Goal: Task Accomplishment & Management: Use online tool/utility

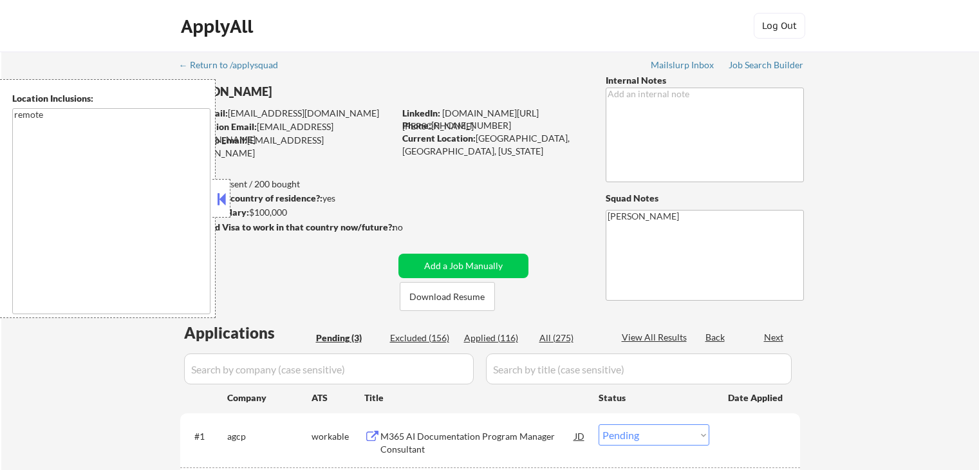
select select ""pending""
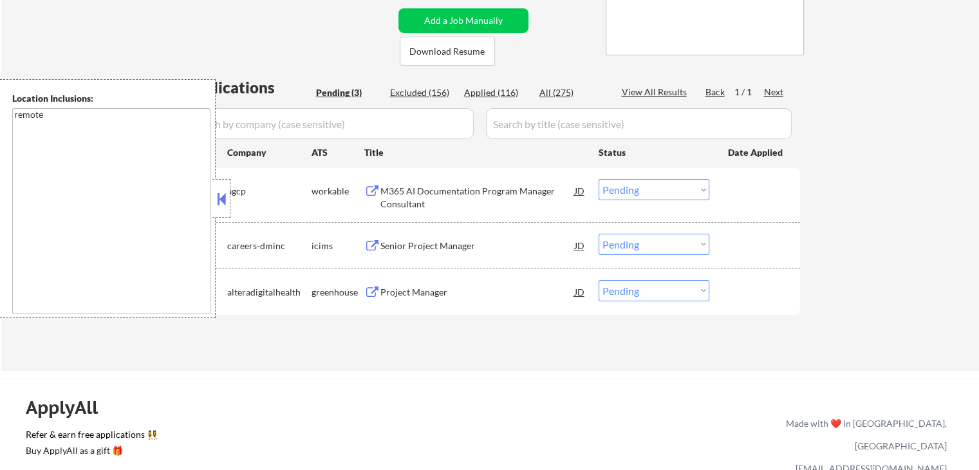
scroll to position [257, 0]
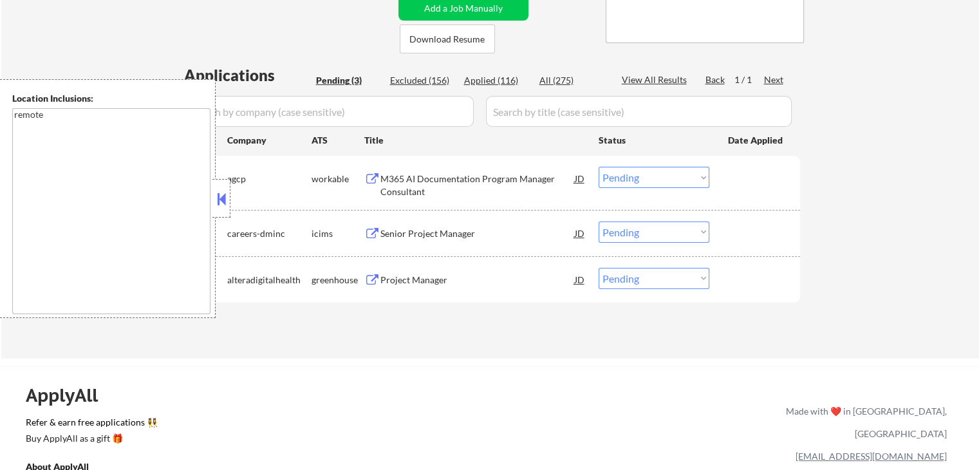
click at [414, 187] on div "M365 AI Documentation Program Manager Consultant" at bounding box center [477, 184] width 194 height 25
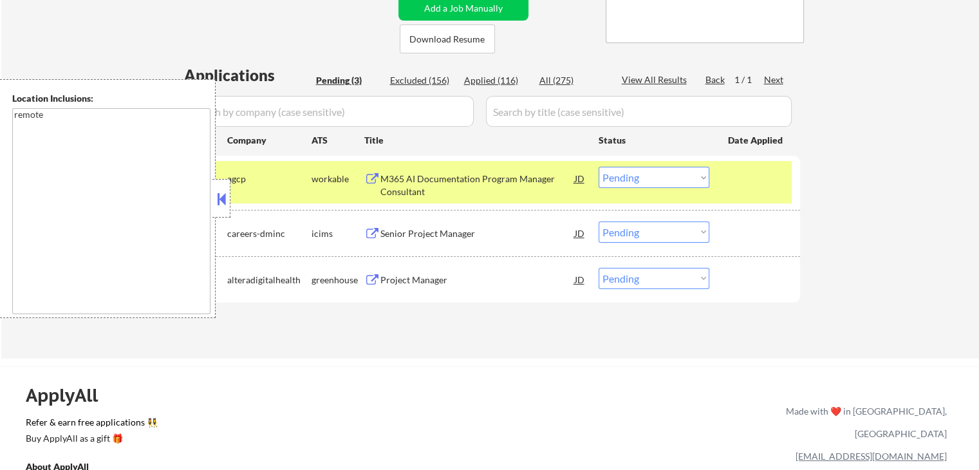
click at [432, 232] on div "Senior Project Manager" at bounding box center [477, 233] width 194 height 13
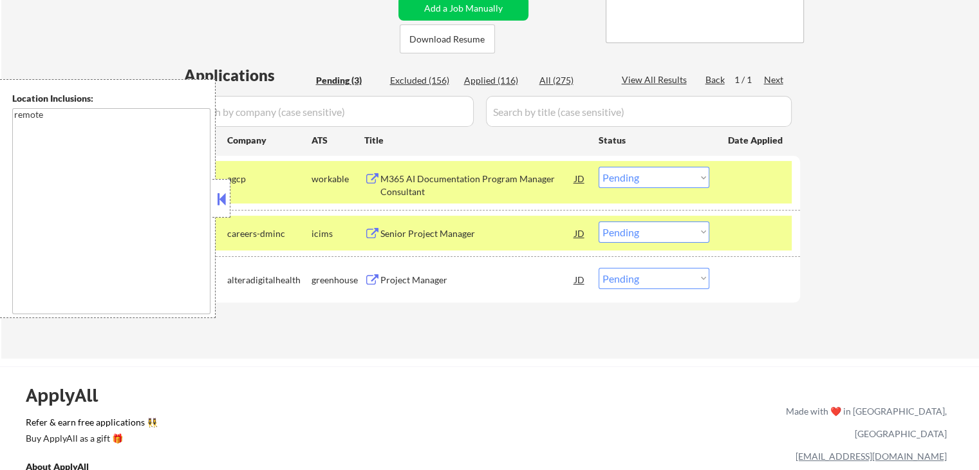
click at [421, 275] on div "Project Manager" at bounding box center [477, 279] width 194 height 13
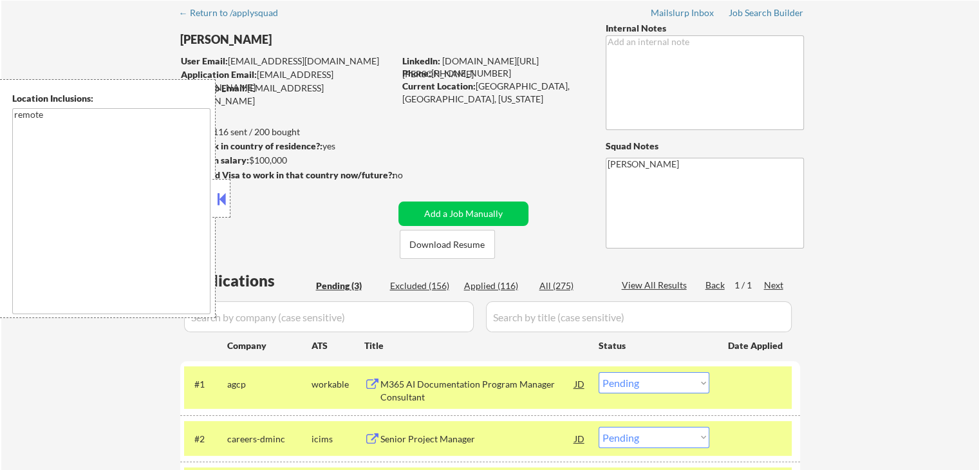
scroll to position [0, 0]
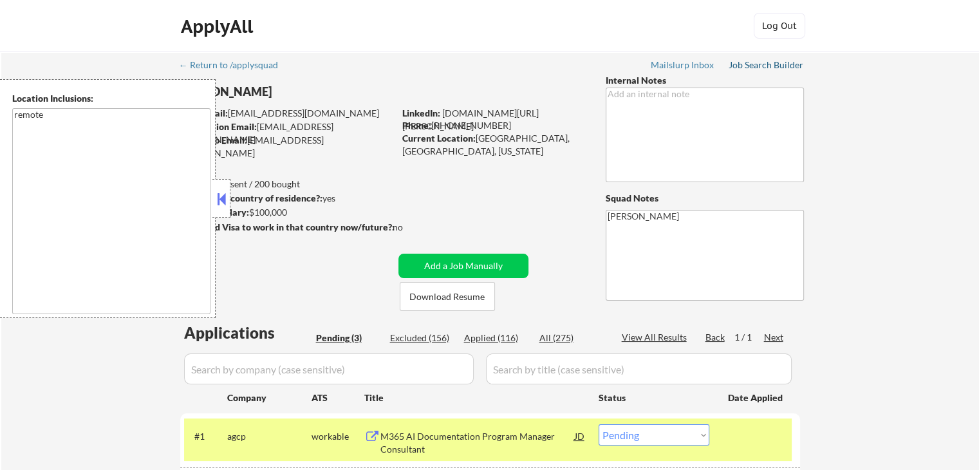
drag, startPoint x: 767, startPoint y: 64, endPoint x: 760, endPoint y: 106, distance: 42.3
click at [768, 64] on div "Job Search Builder" at bounding box center [765, 64] width 75 height 9
drag, startPoint x: 533, startPoint y: 205, endPoint x: 589, endPoint y: 13, distance: 200.4
click at [530, 194] on div "← Return to /applysquad Mailslurp Inbox Job Search Builder [PERSON_NAME] User E…" at bounding box center [490, 328] width 642 height 554
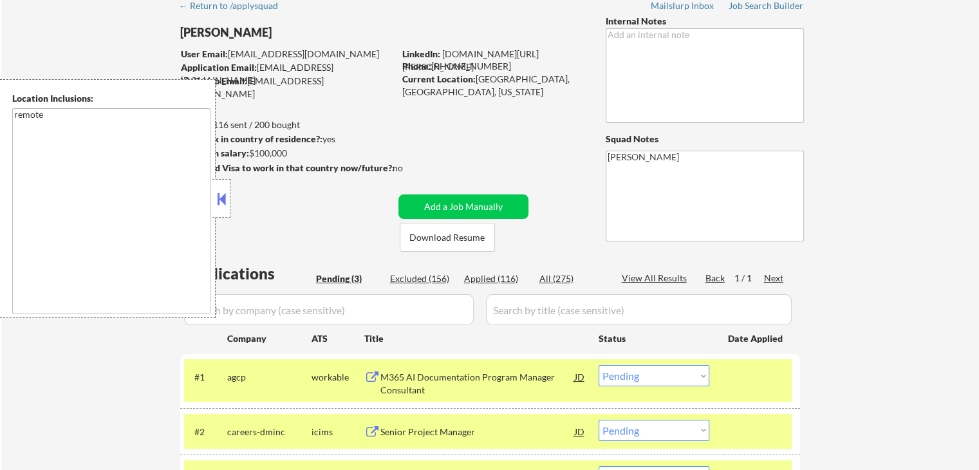
scroll to position [193, 0]
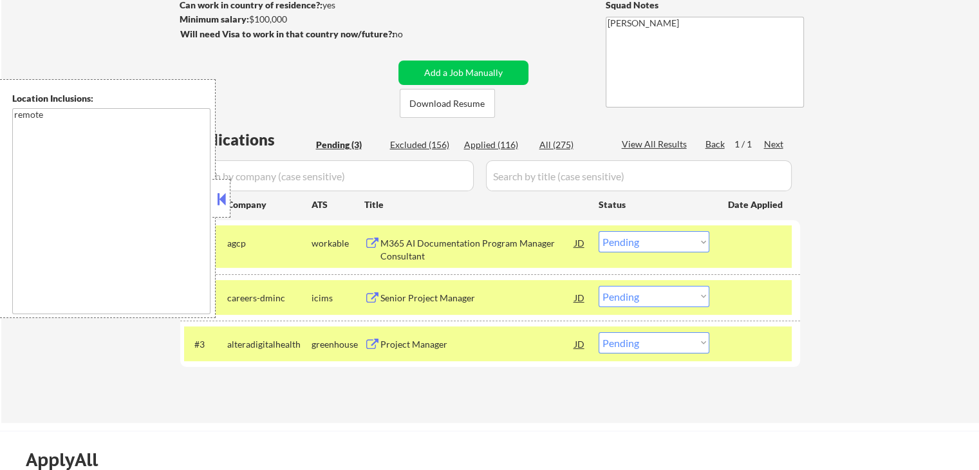
click at [231, 201] on div "Company" at bounding box center [269, 204] width 84 height 13
click at [491, 237] on div "M365 AI Documentation Program Manager Consultant" at bounding box center [477, 249] width 194 height 25
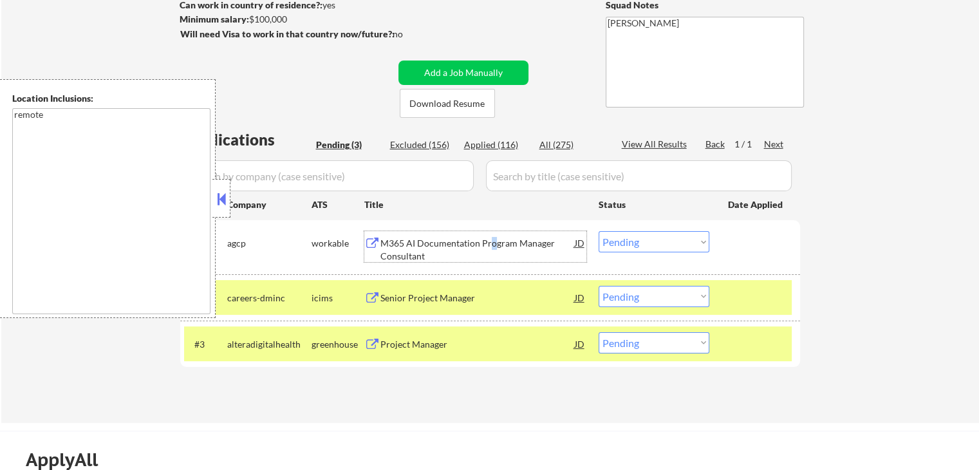
click at [671, 243] on select "Choose an option... Pending Applied Excluded (Questions) Excluded (Expired) Exc…" at bounding box center [653, 241] width 111 height 21
click at [598, 231] on select "Choose an option... Pending Applied Excluded (Questions) Excluded (Expired) Exc…" at bounding box center [653, 241] width 111 height 21
select select ""pending""
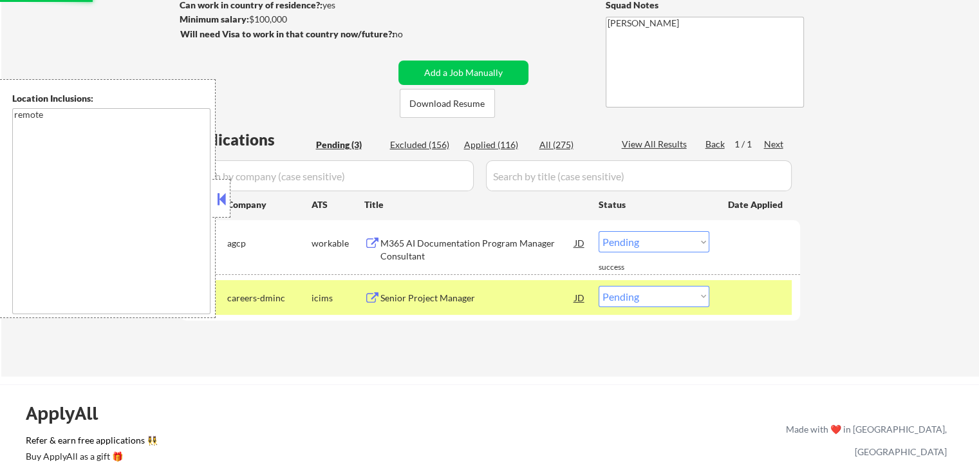
click at [638, 348] on div "← Return to /applysquad Mailslurp Inbox Job Search Builder [PERSON_NAME] User E…" at bounding box center [490, 112] width 642 height 508
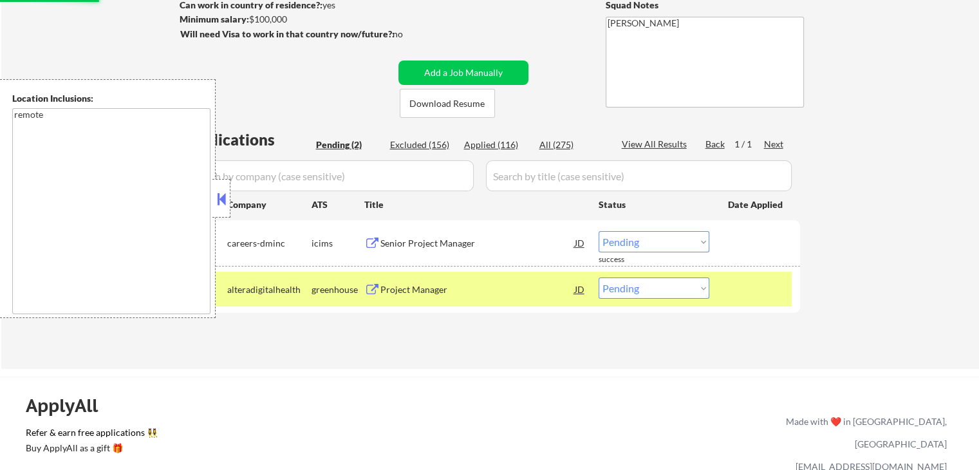
click at [668, 292] on select "Choose an option... Pending Applied Excluded (Questions) Excluded (Expired) Exc…" at bounding box center [653, 287] width 111 height 21
select select ""excluded__salary_""
click at [598, 277] on select "Choose an option... Pending Applied Excluded (Questions) Excluded (Expired) Exc…" at bounding box center [653, 287] width 111 height 21
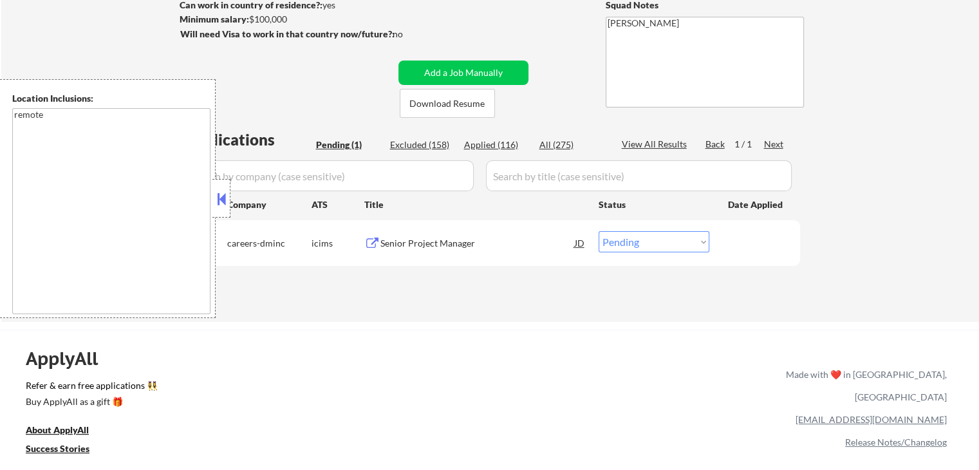
click at [445, 239] on div "Senior Project Manager" at bounding box center [477, 243] width 194 height 13
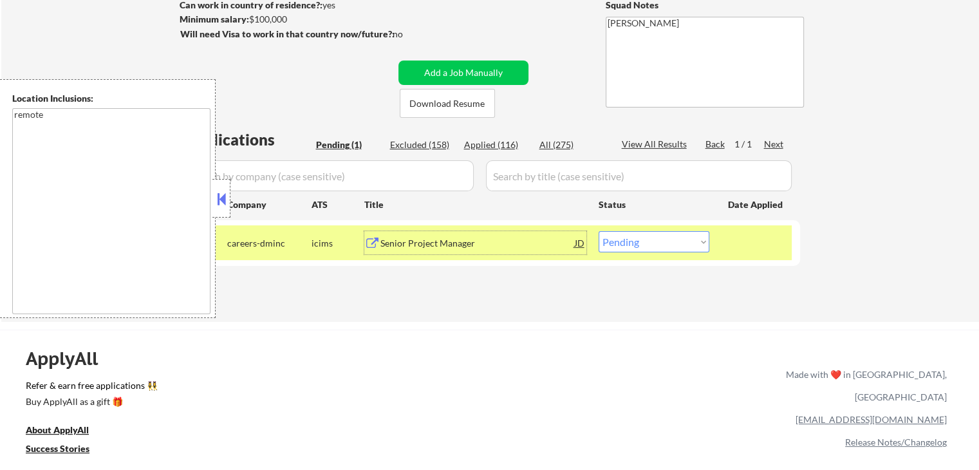
click at [425, 147] on div "Excluded (158)" at bounding box center [422, 144] width 64 height 13
select select ""excluded__location_""
select select ""excluded""
select select ""excluded__location_""
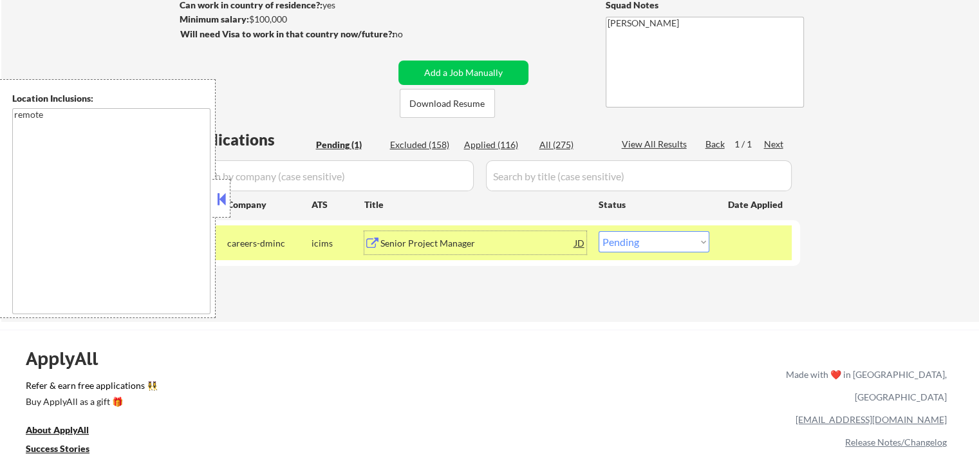
select select ""excluded__expired_""
select select ""excluded__location_""
select select ""excluded__expired_""
select select ""excluded__other_""
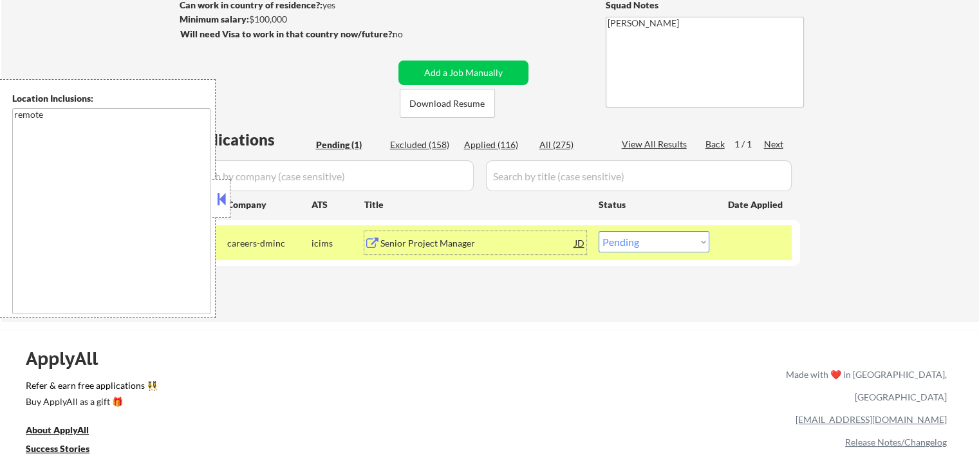
select select ""excluded__expired_""
select select ""excluded__location_""
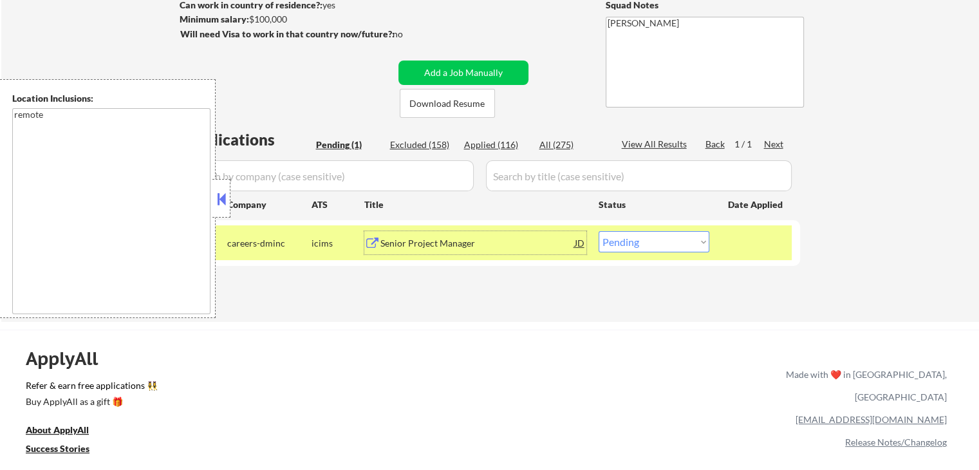
select select ""excluded__location_""
select select ""excluded__expired_""
select select ""excluded__location_""
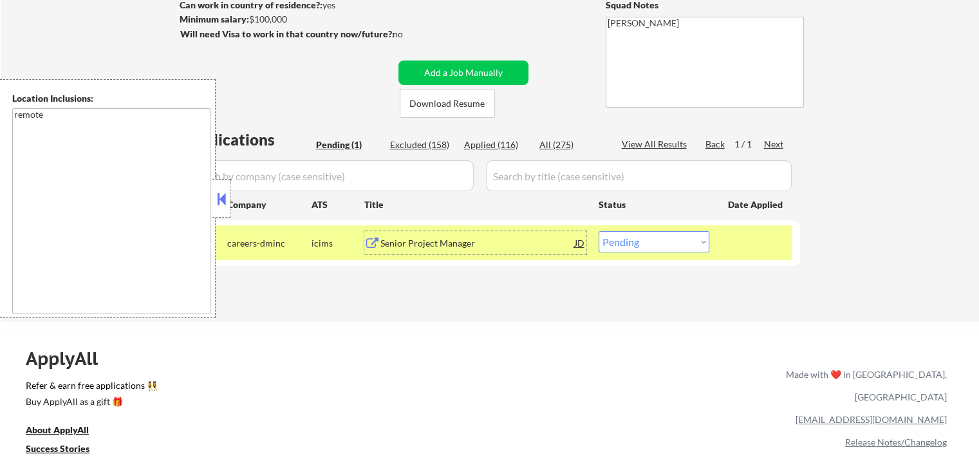
select select ""excluded__expired_""
select select ""excluded""
select select ""excluded__location_""
select select ""excluded__expired_""
select select ""excluded__location_""
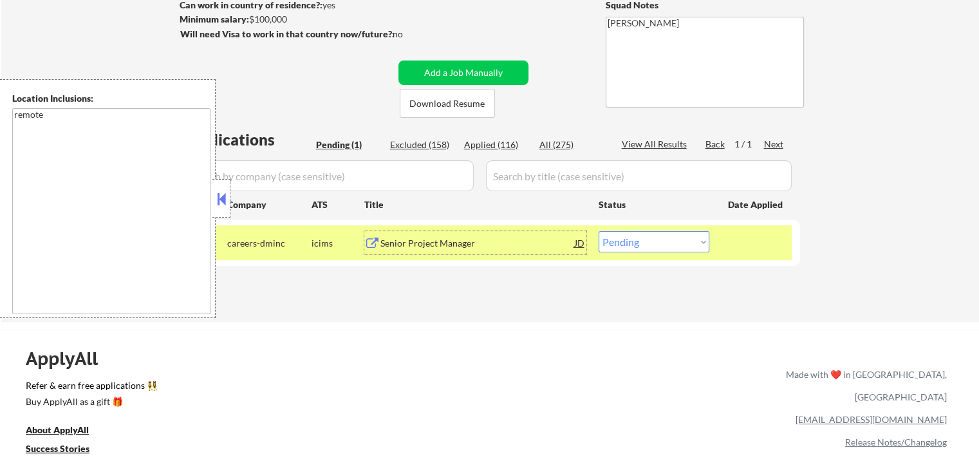
select select ""excluded__expired_""
select select ""excluded__location_""
select select ""excluded__expired_""
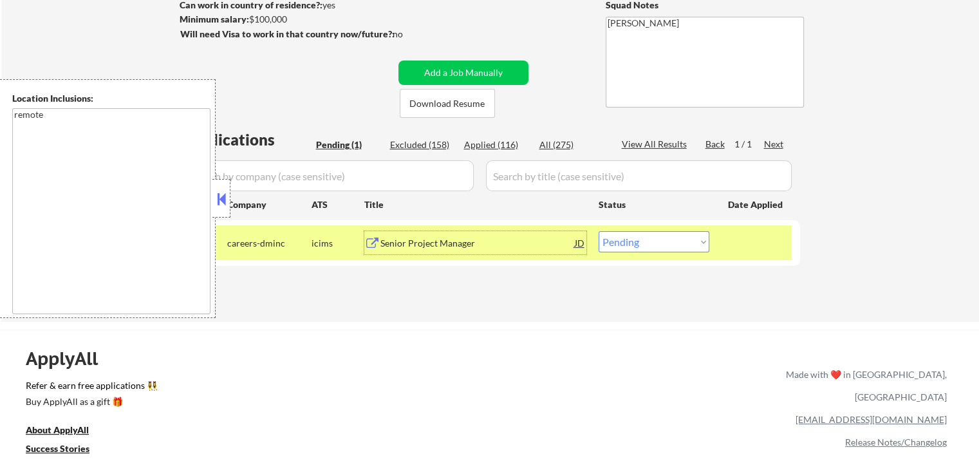
select select ""excluded__location_""
select select ""excluded""
select select ""excluded__expired_""
select select ""excluded__location_""
select select ""excluded__expired_""
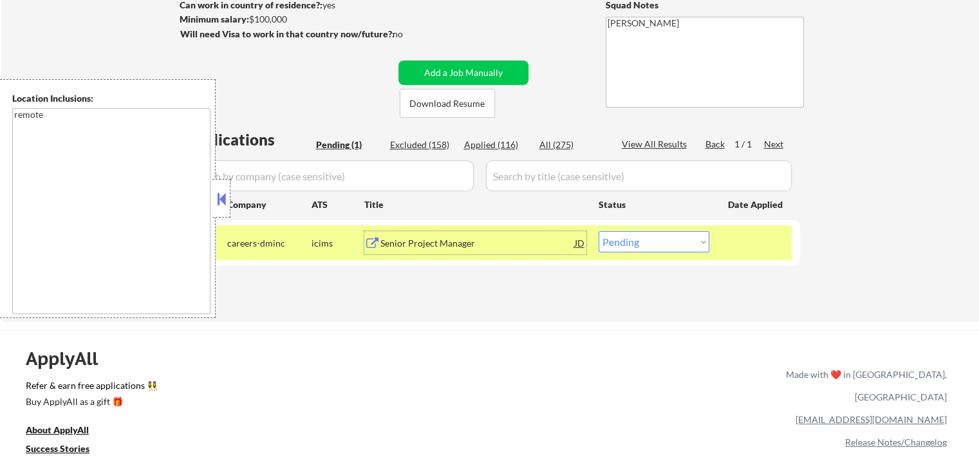
select select ""excluded__location_""
select select ""excluded__expired_""
select select ""excluded""
select select ""excluded__location_""
select select ""excluded__other_""
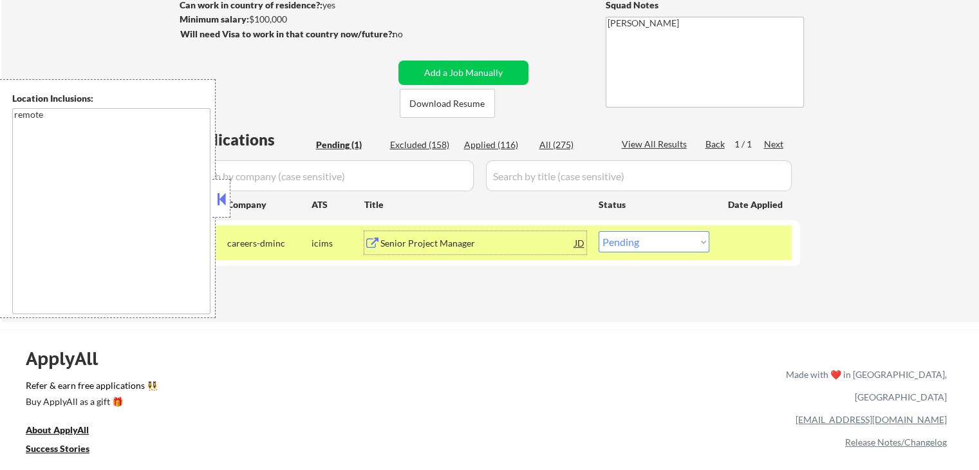
select select ""excluded""
select select ""excluded__location_""
select select ""excluded""
select select ""excluded__location_""
select select ""excluded__expired_""
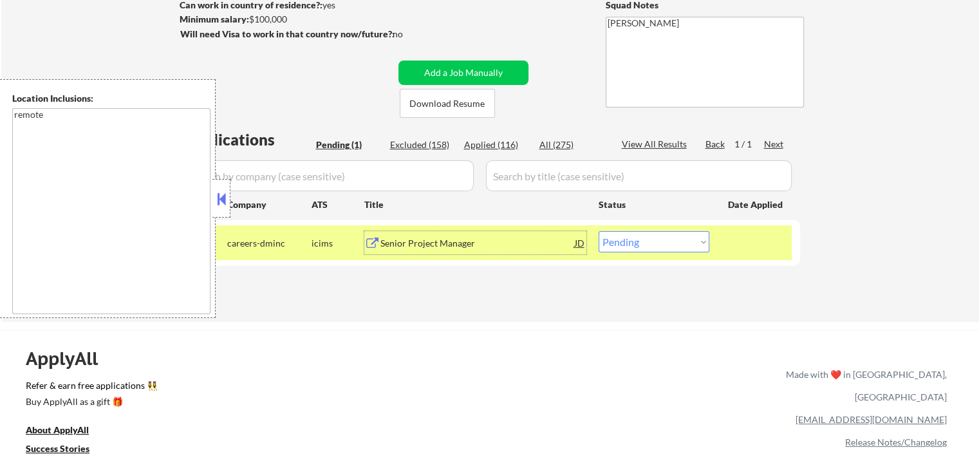
select select ""excluded__location_""
select select ""excluded__expired_""
select select ""excluded__location_""
select select ""excluded__expired_""
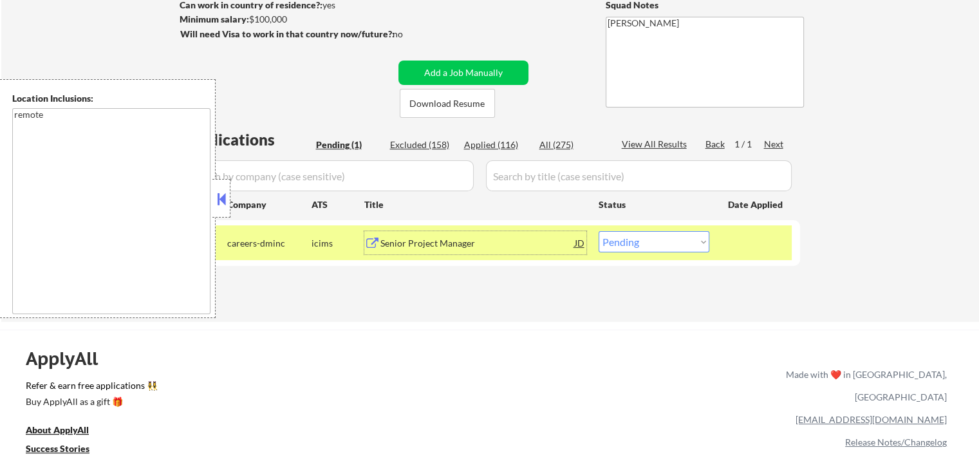
select select ""excluded__location_""
select select ""excluded__other_""
select select ""excluded__location_""
select select ""excluded__expired_""
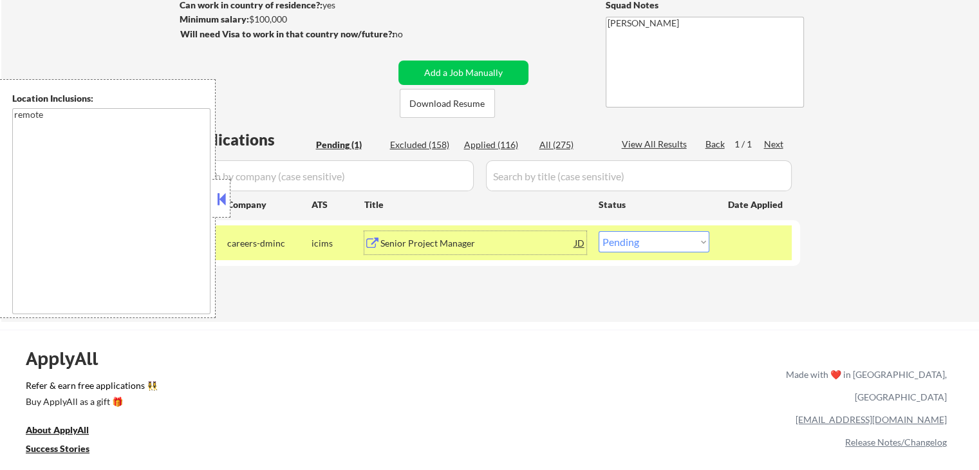
select select ""excluded__salary_""
select select ""excluded__expired_""
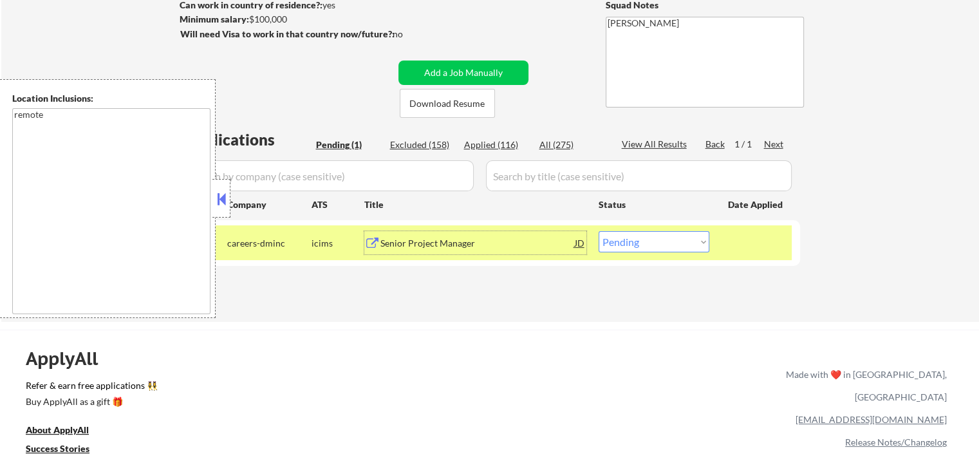
select select ""excluded__expired_""
select select ""excluded__location_""
select select ""excluded__other_""
select select ""excluded__expired_""
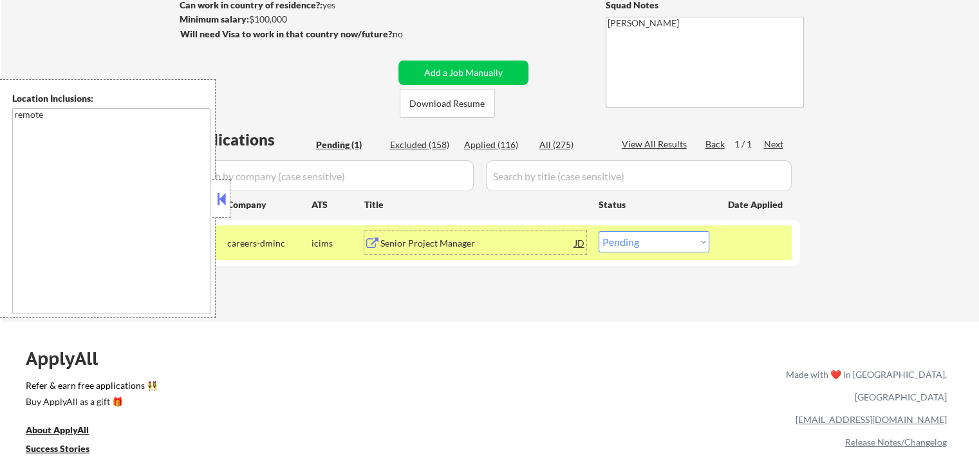
select select ""excluded__location_""
select select ""excluded__other_""
select select ""excluded__expired_""
select select ""excluded__location_""
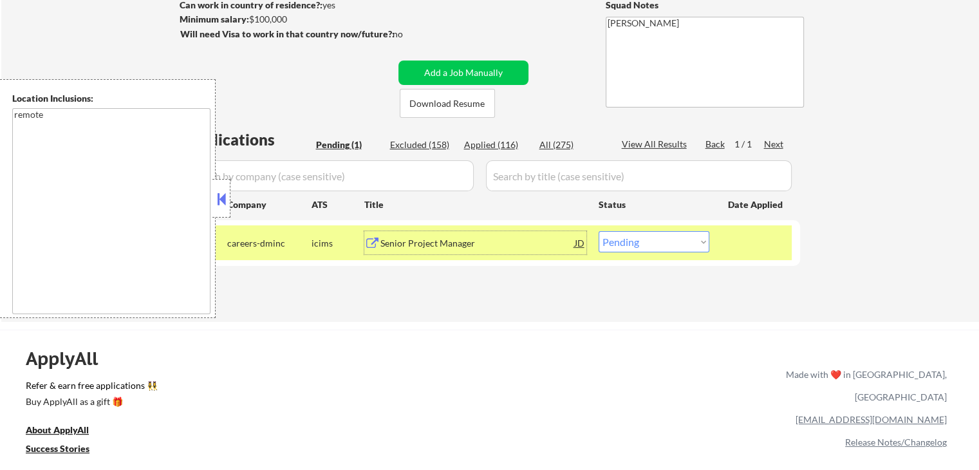
select select ""excluded__location_""
select select ""excluded__other_""
select select ""excluded""
select select ""excluded__location_""
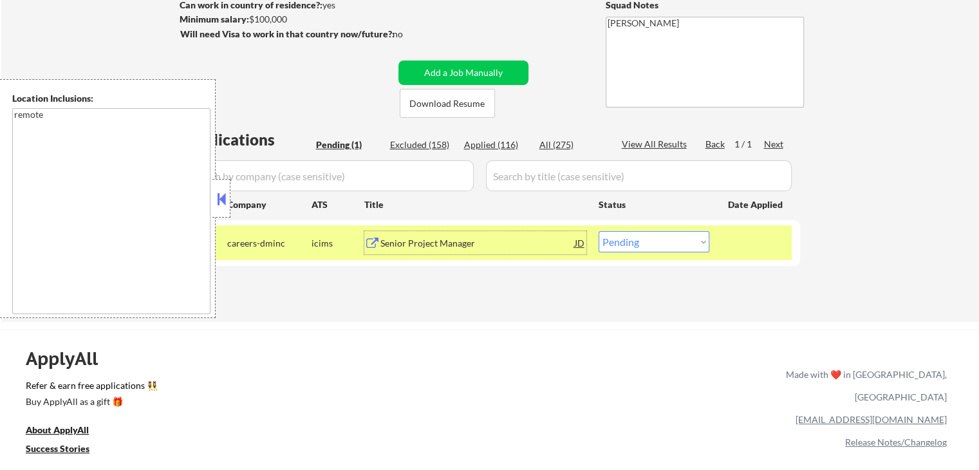
select select ""excluded__other_""
select select ""excluded""
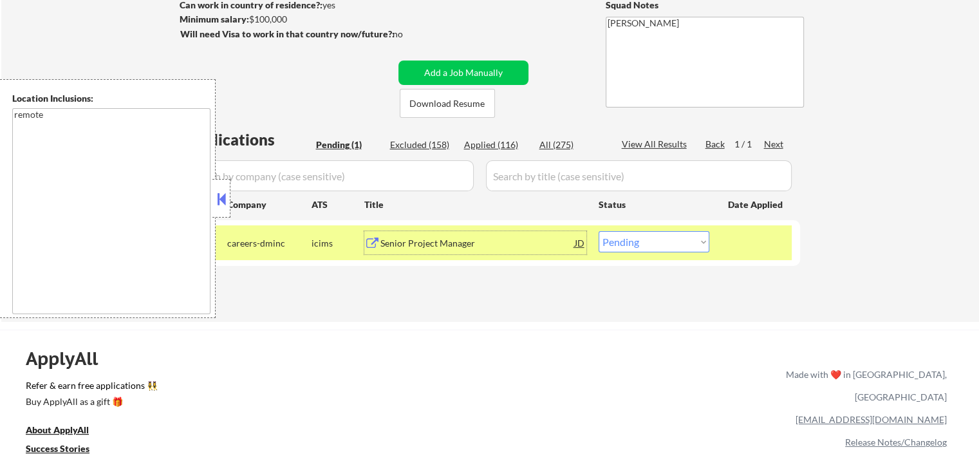
select select ""excluded__location_""
select select ""excluded__expired_""
select select ""excluded__location_""
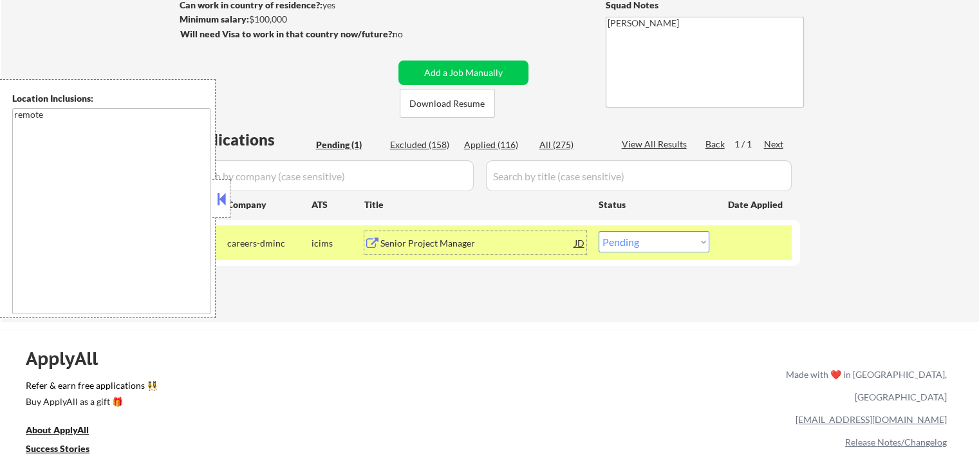
select select ""excluded__salary_""
select select ""excluded__expired_""
select select ""excluded""
select select ""excluded__expired_""
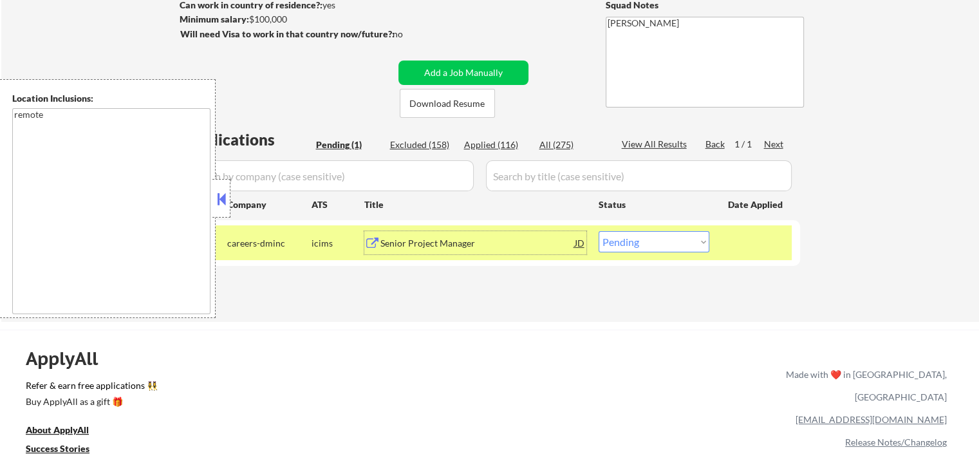
select select ""excluded__expired_""
select select ""excluded__location_""
select select ""excluded__expired_""
select select ""excluded__location_""
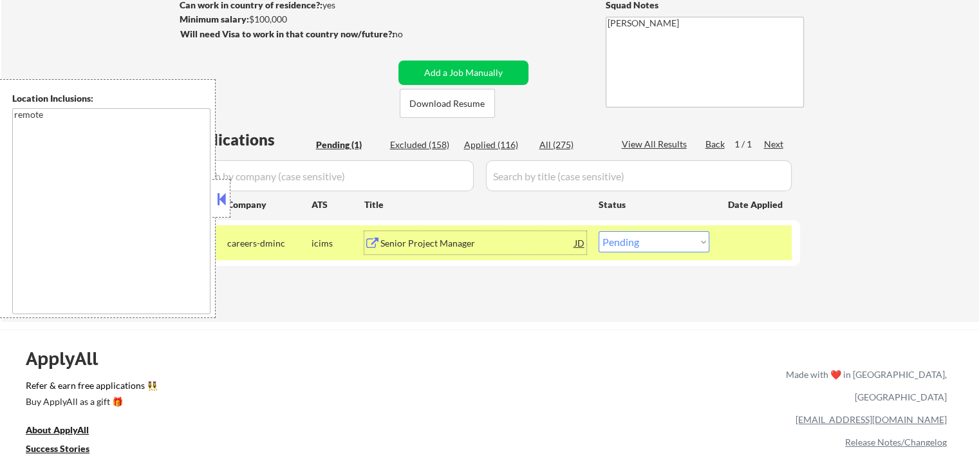
select select ""excluded__expired_""
select select ""excluded__location_""
select select ""excluded__expired_""
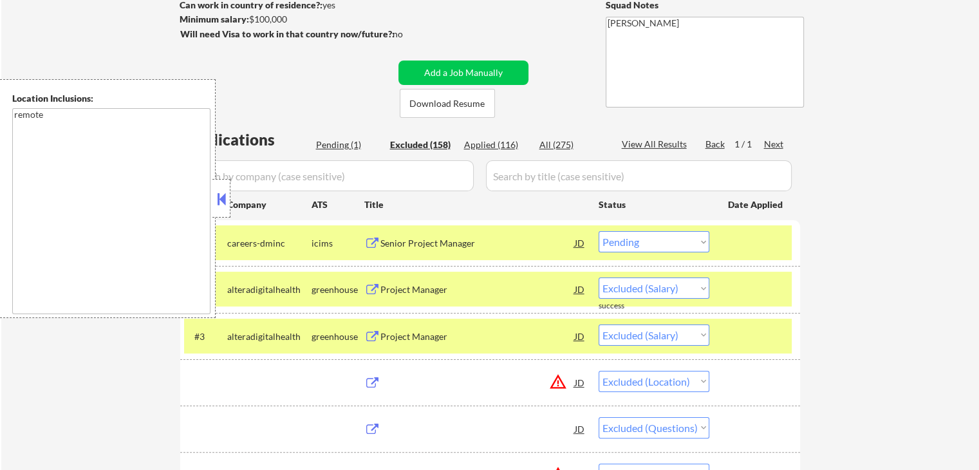
select select ""excluded__expired_""
select select ""excluded""
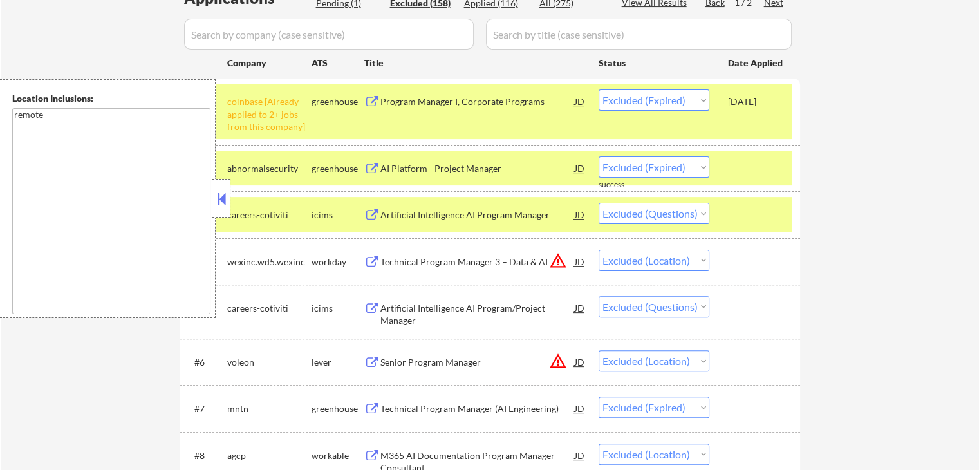
scroll to position [64, 0]
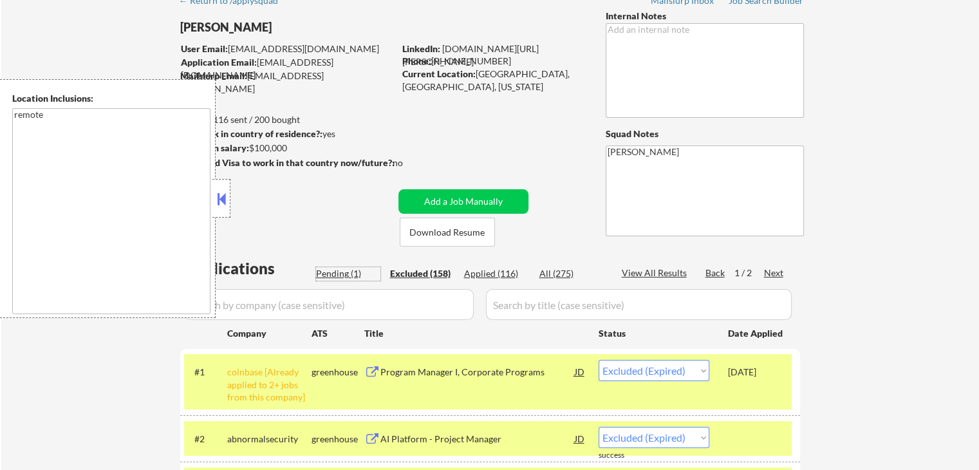
click at [324, 279] on div "Pending (1)" at bounding box center [348, 273] width 64 height 13
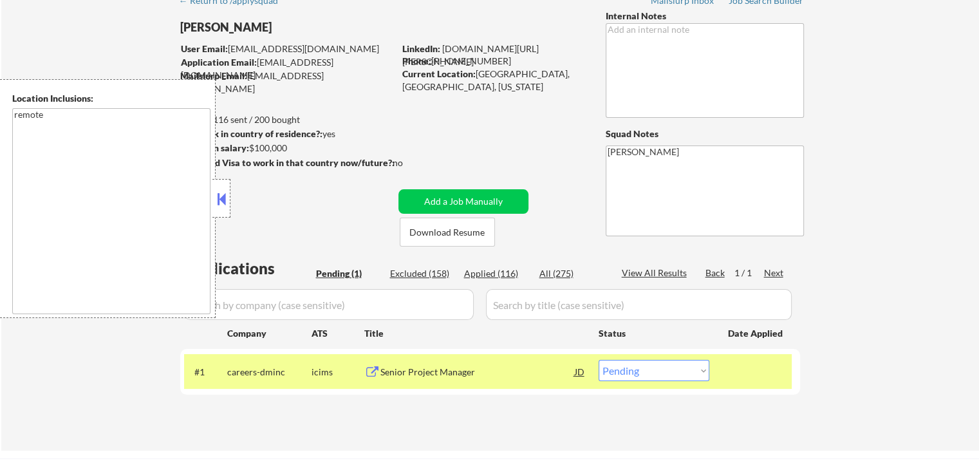
click at [650, 374] on select "Choose an option... Pending Applied Excluded (Questions) Excluded (Expired) Exc…" at bounding box center [653, 370] width 111 height 21
select select ""excluded""
click at [598, 360] on select "Choose an option... Pending Applied Excluded (Questions) Excluded (Expired) Exc…" at bounding box center [653, 370] width 111 height 21
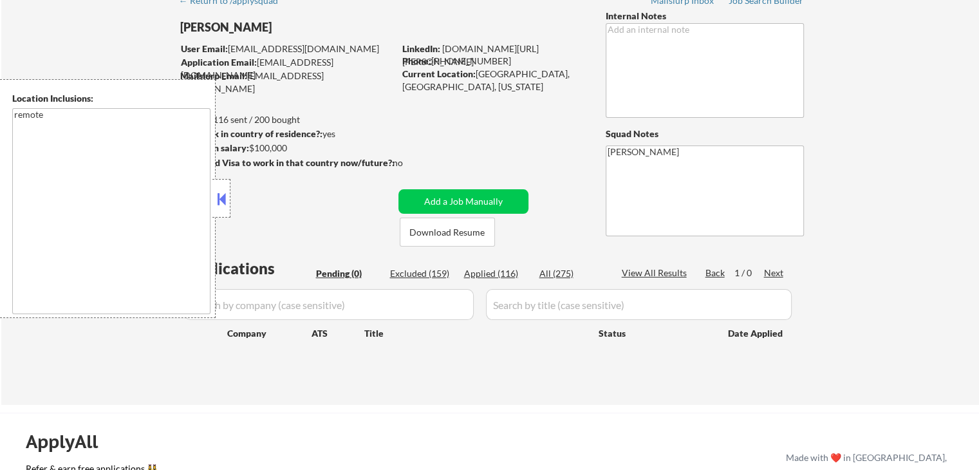
click at [928, 266] on div "← Return to /applysquad Mailslurp Inbox Job Search Builder [PERSON_NAME] User E…" at bounding box center [489, 196] width 977 height 418
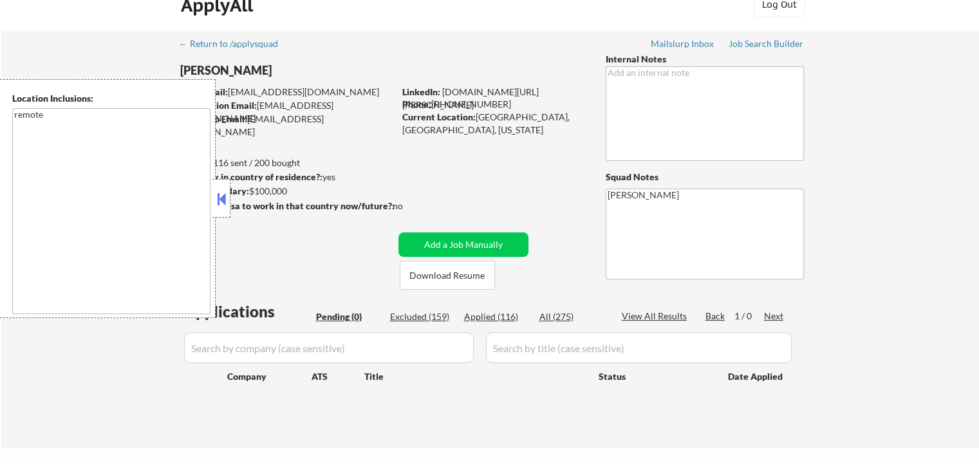
scroll to position [0, 0]
